Goal: Information Seeking & Learning: Learn about a topic

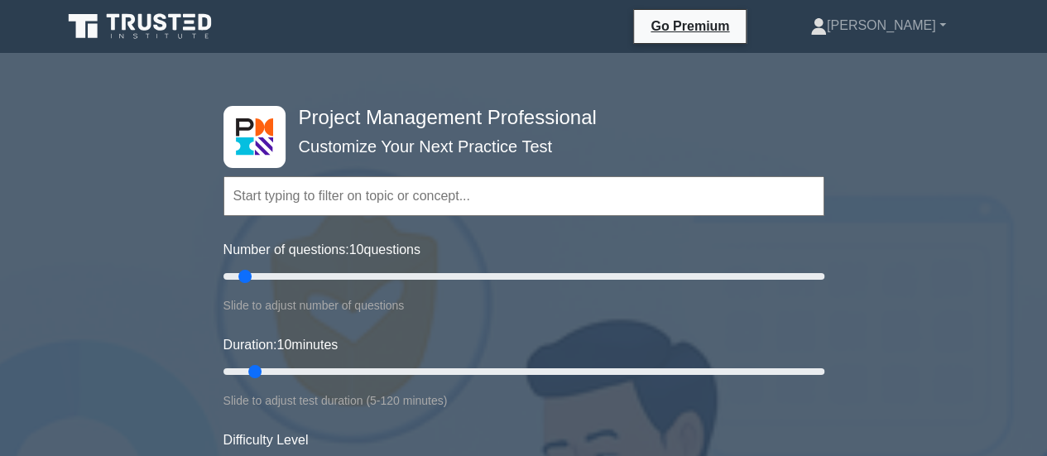
click at [492, 209] on input "text" at bounding box center [523, 196] width 601 height 40
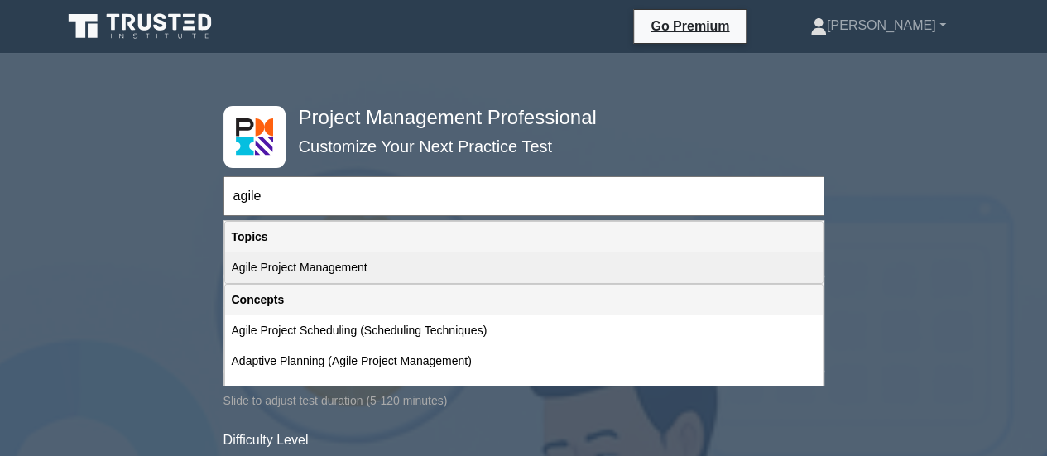
click at [360, 266] on div "Agile Project Management" at bounding box center [524, 267] width 598 height 31
type input "Agile Project Management"
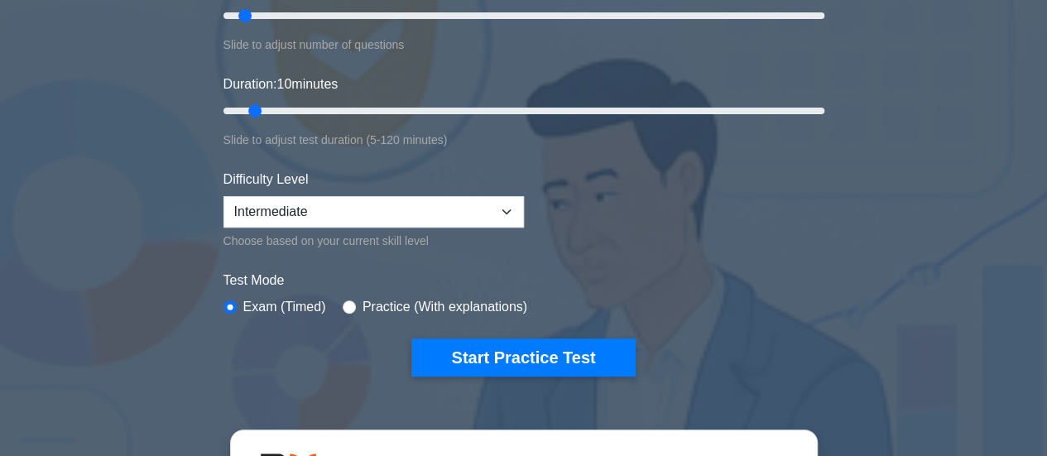
scroll to position [262, 0]
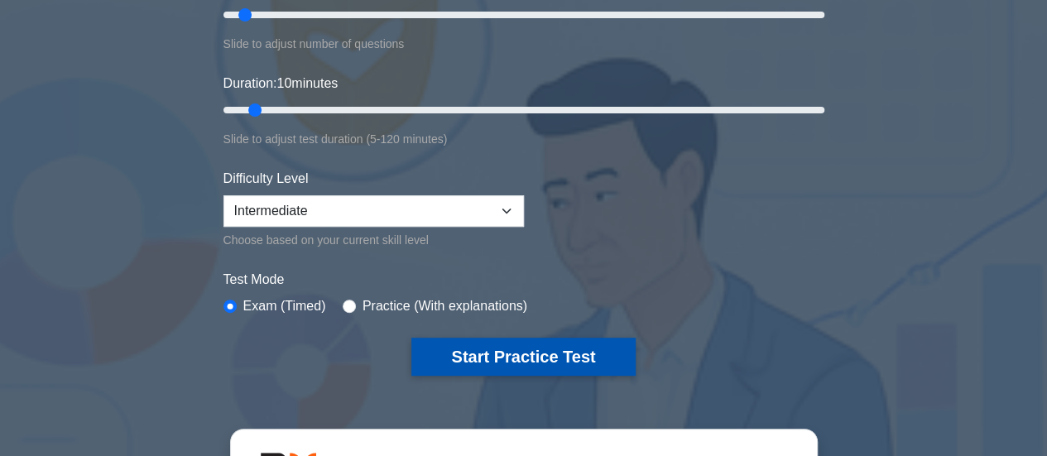
click at [551, 359] on button "Start Practice Test" at bounding box center [522, 357] width 223 height 38
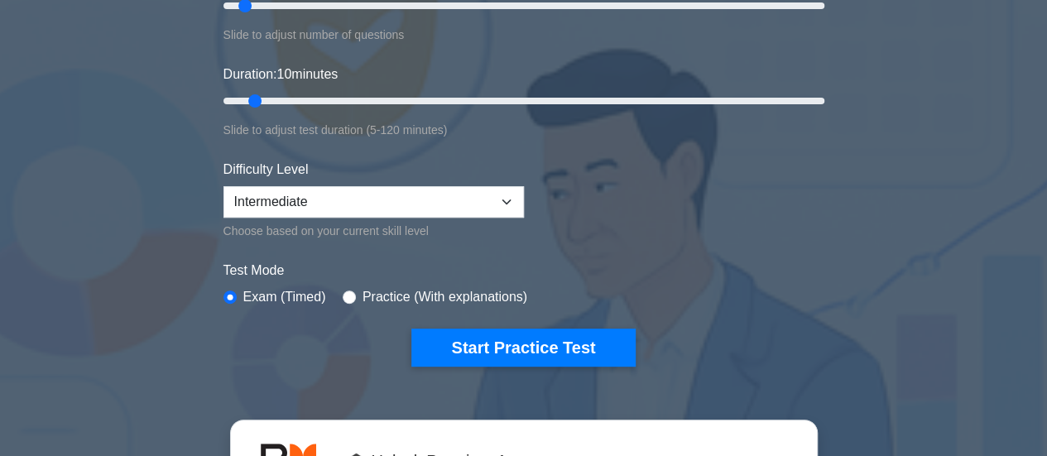
scroll to position [283, 0]
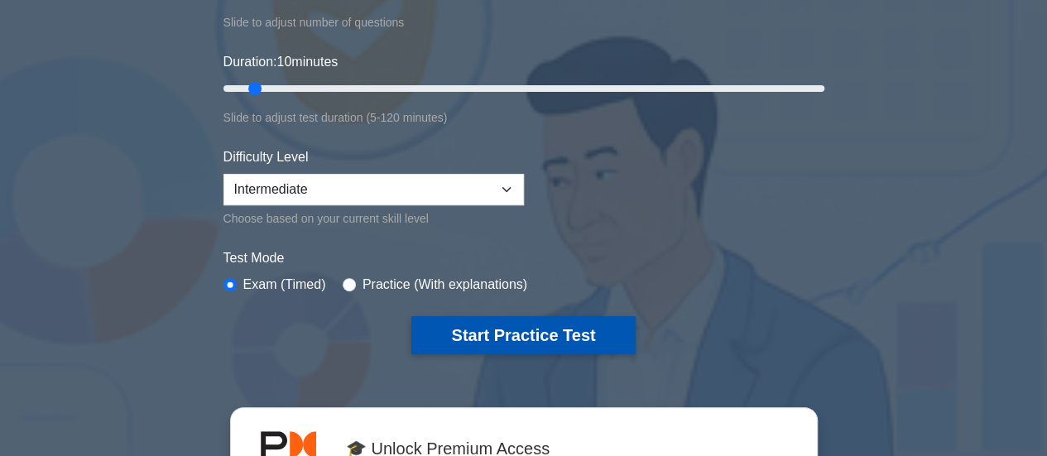
click at [525, 322] on button "Start Practice Test" at bounding box center [522, 335] width 223 height 38
